Goal: Information Seeking & Learning: Learn about a topic

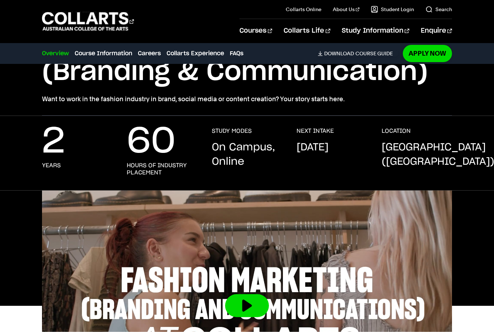
scroll to position [90, 0]
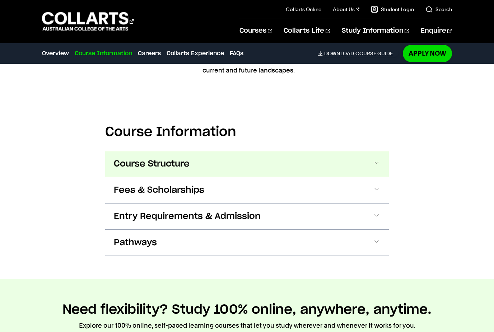
click at [253, 168] on button "Course Structure" at bounding box center [247, 164] width 284 height 26
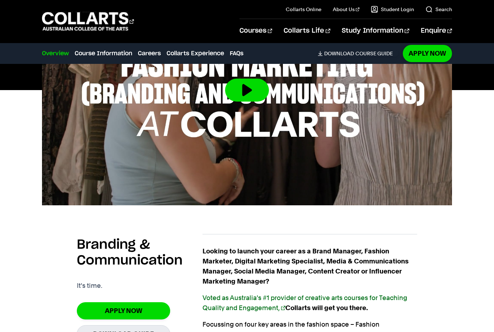
scroll to position [0, 0]
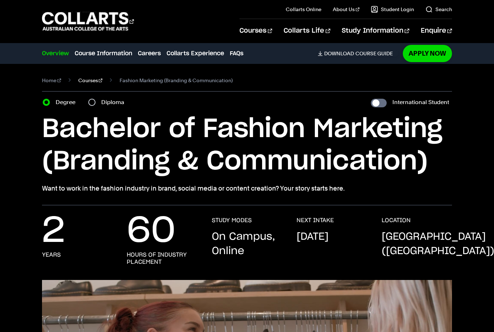
click at [87, 79] on link "Courses" at bounding box center [90, 80] width 24 height 10
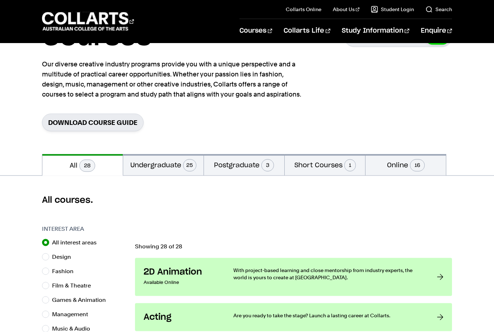
scroll to position [51, 0]
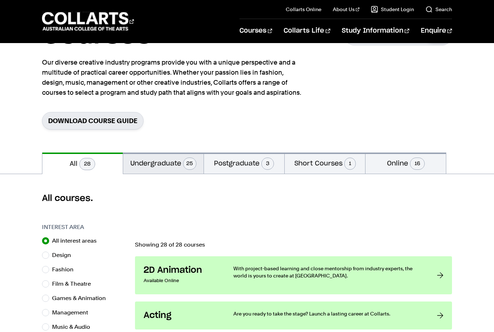
click at [157, 164] on button "Undergraduate 25" at bounding box center [163, 163] width 80 height 21
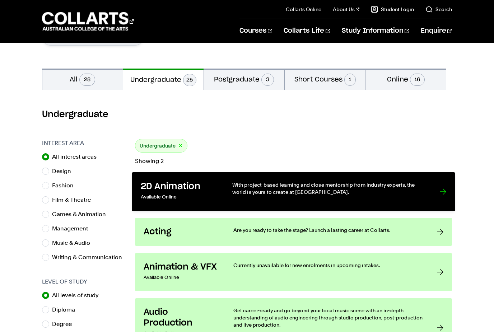
scroll to position [145, 0]
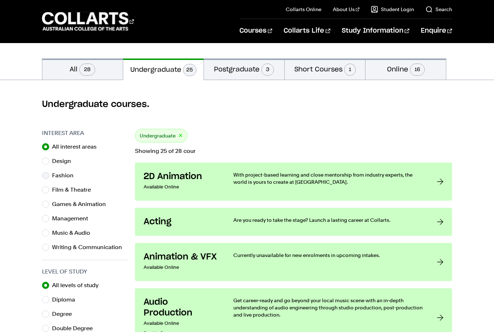
click at [57, 176] on label "Fashion" at bounding box center [65, 176] width 27 height 10
click at [49, 176] on input "Fashion" at bounding box center [45, 175] width 7 height 7
radio input "true"
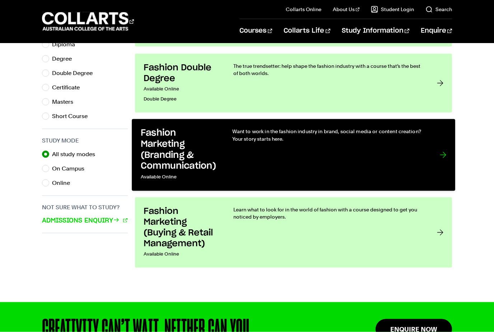
scroll to position [400, 0]
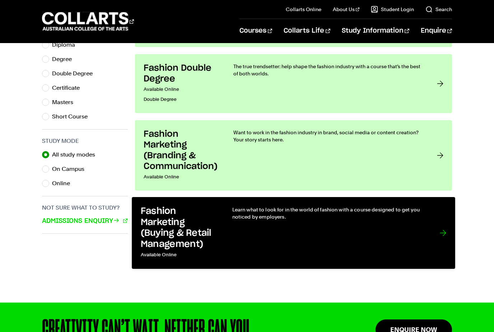
click at [187, 216] on h3 "Fashion Marketing (Buying & Retail Management)" at bounding box center [179, 228] width 77 height 44
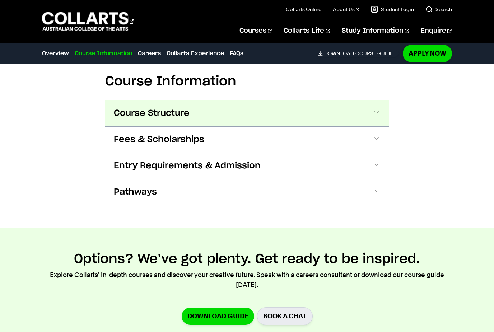
click at [177, 118] on span "Course Structure" at bounding box center [152, 113] width 76 height 11
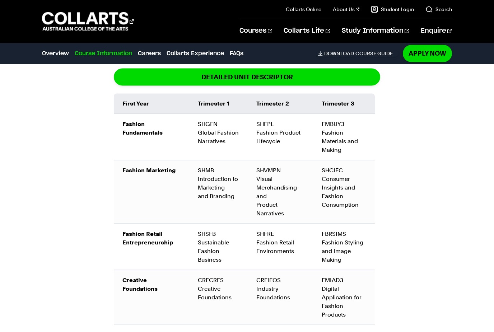
scroll to position [836, 0]
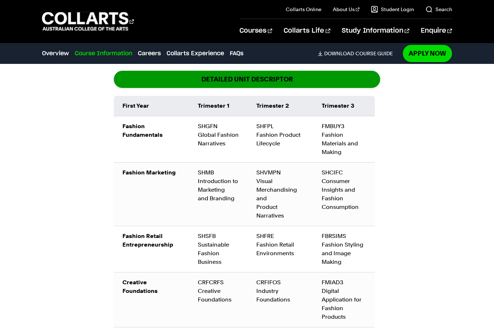
click at [280, 77] on link "DETAILED UNIT DESCRIPTOR" at bounding box center [247, 79] width 266 height 17
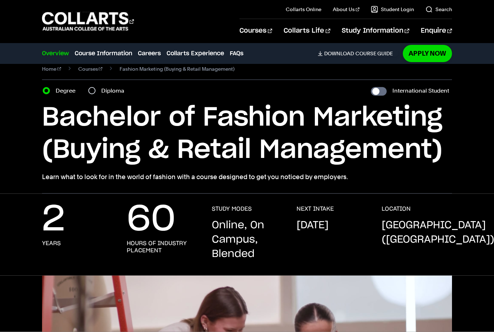
scroll to position [0, 0]
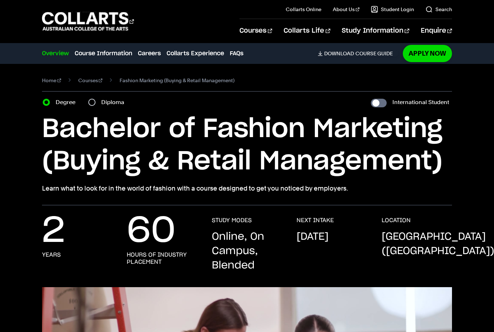
click at [95, 104] on input "Diploma" at bounding box center [91, 102] width 7 height 7
radio input "true"
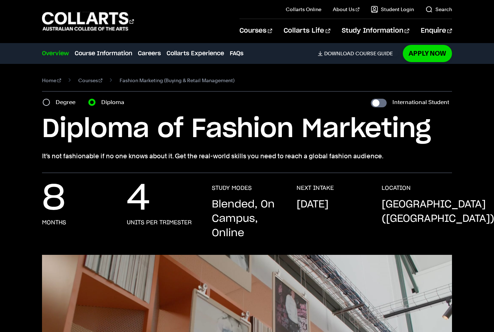
click at [47, 101] on input "Degree" at bounding box center [46, 102] width 7 height 7
radio input "true"
